Goal: Task Accomplishment & Management: Manage account settings

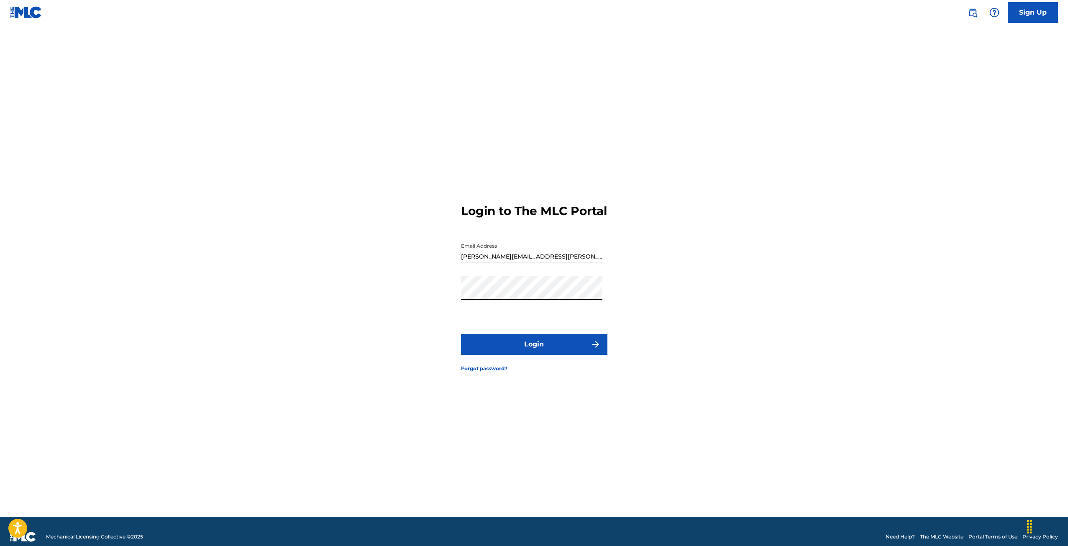
click at [521, 353] on button "Login" at bounding box center [534, 344] width 146 height 21
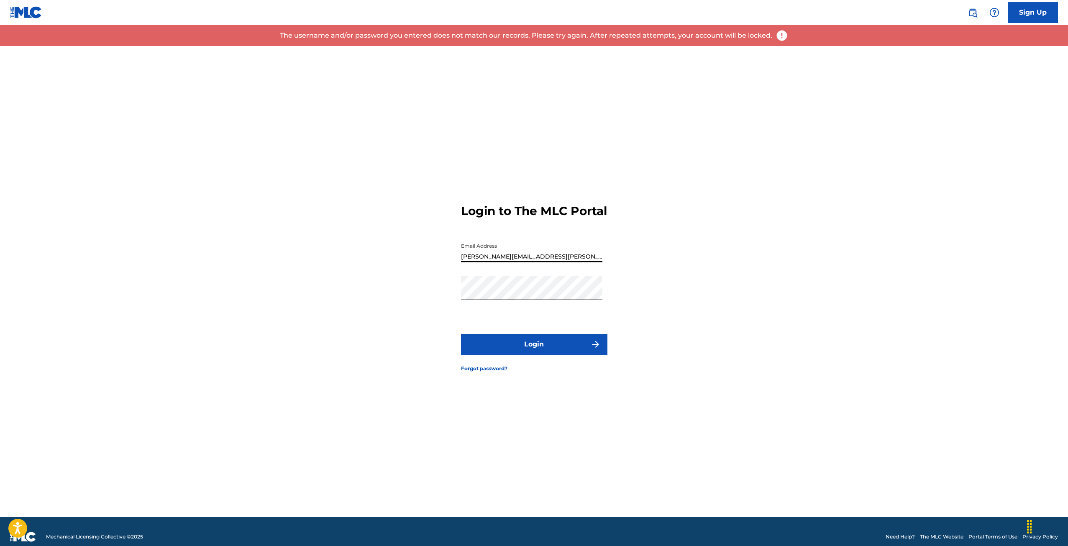
click at [545, 262] on input "[PERSON_NAME][EMAIL_ADDRESS][PERSON_NAME][DOMAIN_NAME]" at bounding box center [531, 250] width 141 height 24
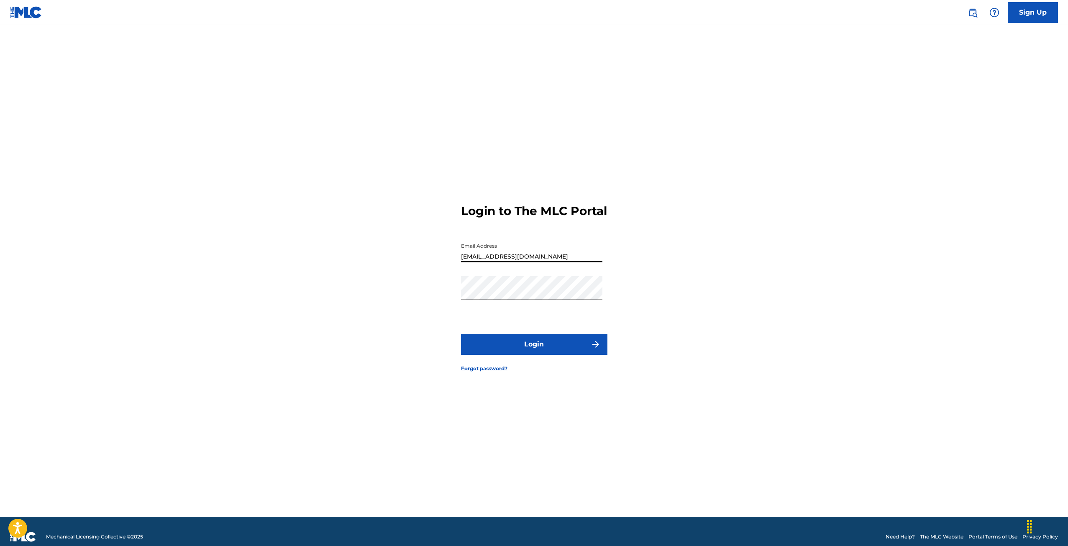
type input "[EMAIL_ADDRESS][DOMAIN_NAME]"
click at [555, 346] on button "Login" at bounding box center [534, 344] width 146 height 21
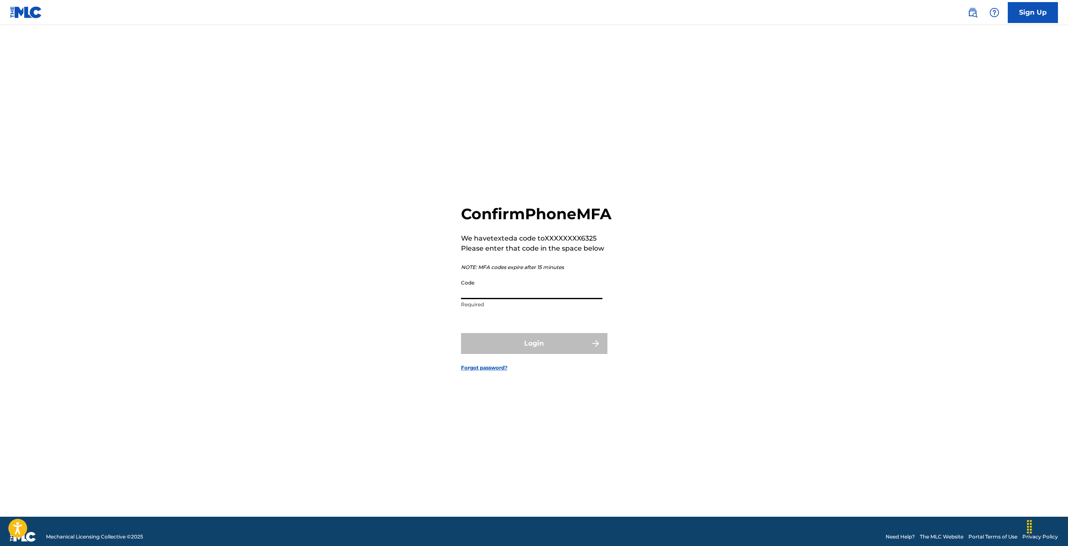
click at [538, 299] on input "Code" at bounding box center [531, 287] width 141 height 24
type input "118647"
click at [461, 333] on button "Login" at bounding box center [534, 343] width 146 height 21
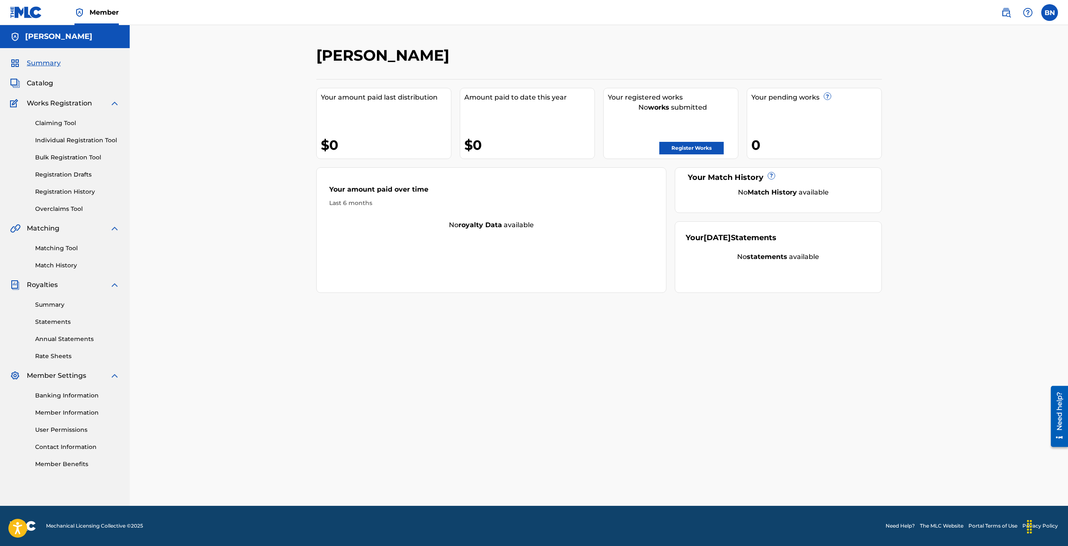
click at [61, 393] on link "Banking Information" at bounding box center [77, 395] width 84 height 9
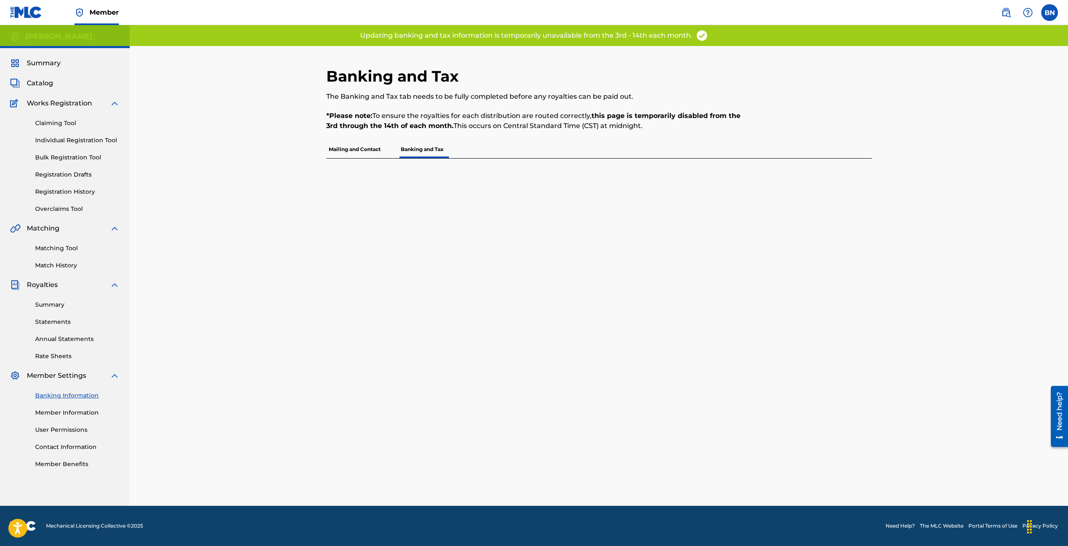
click at [66, 416] on link "Member Information" at bounding box center [77, 412] width 84 height 9
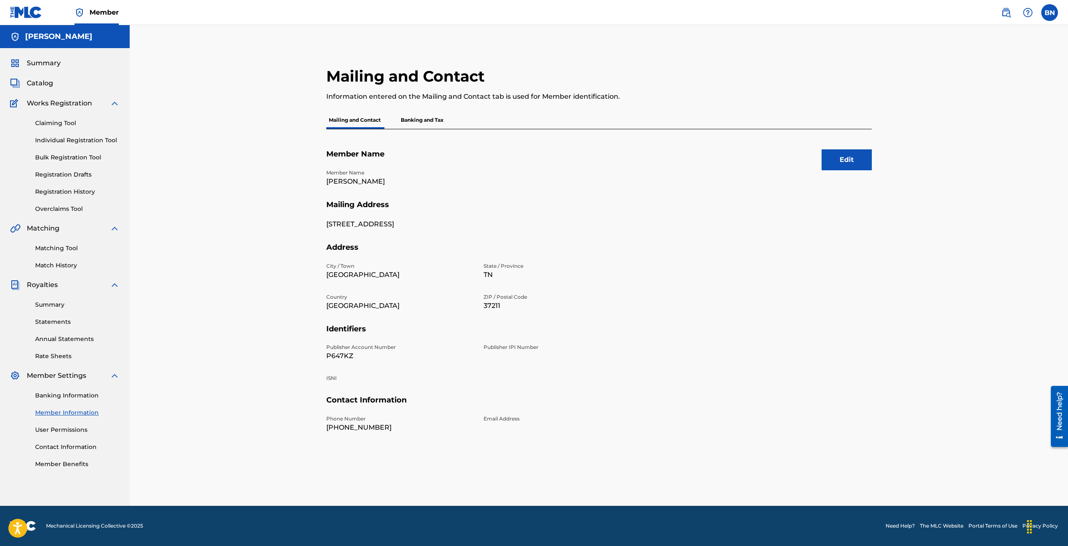
click at [408, 116] on p "Banking and Tax" at bounding box center [422, 120] width 48 height 18
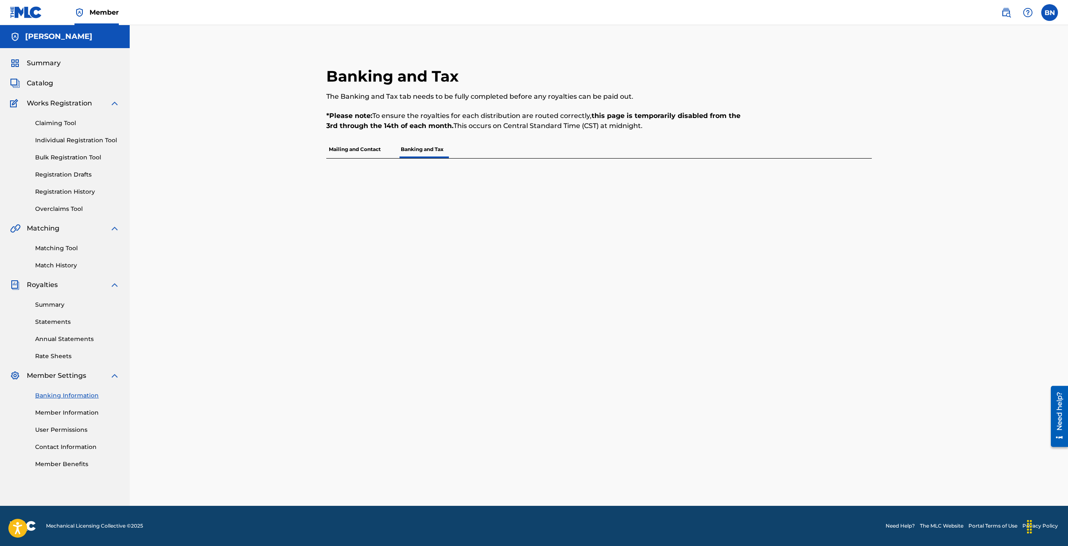
click at [376, 151] on p "Mailing and Contact" at bounding box center [354, 150] width 57 height 18
